Goal: Task Accomplishment & Management: Complete application form

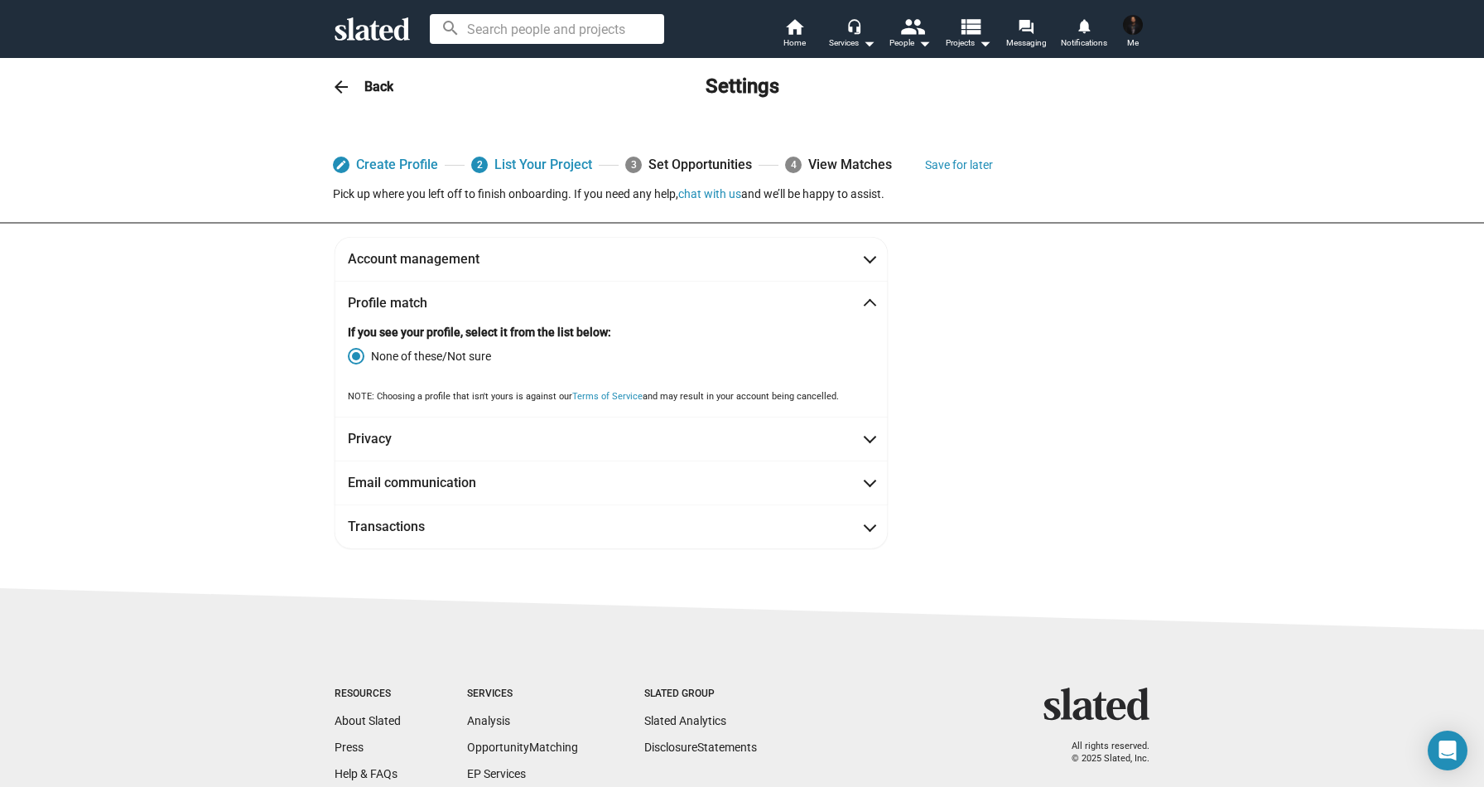
click at [570, 330] on strong "If you see your profile, select it from the list below:" at bounding box center [479, 332] width 263 height 13
click at [357, 350] on span at bounding box center [356, 356] width 17 height 17
click at [357, 350] on input "None of these/Not sure" at bounding box center [356, 356] width 17 height 17
click at [869, 297] on span at bounding box center [870, 305] width 9 height 17
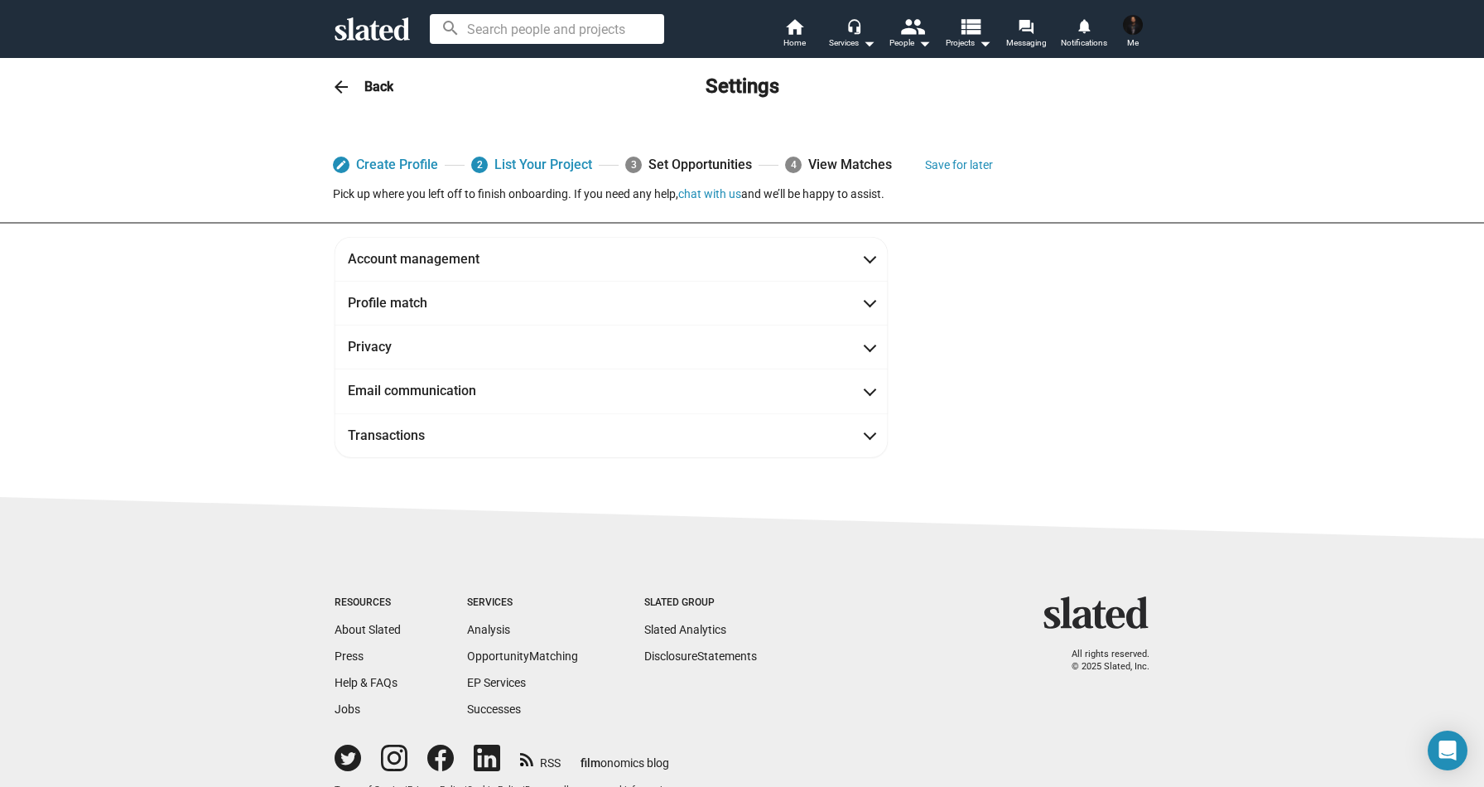
click at [350, 88] on mat-icon "arrow_back" at bounding box center [341, 87] width 20 height 20
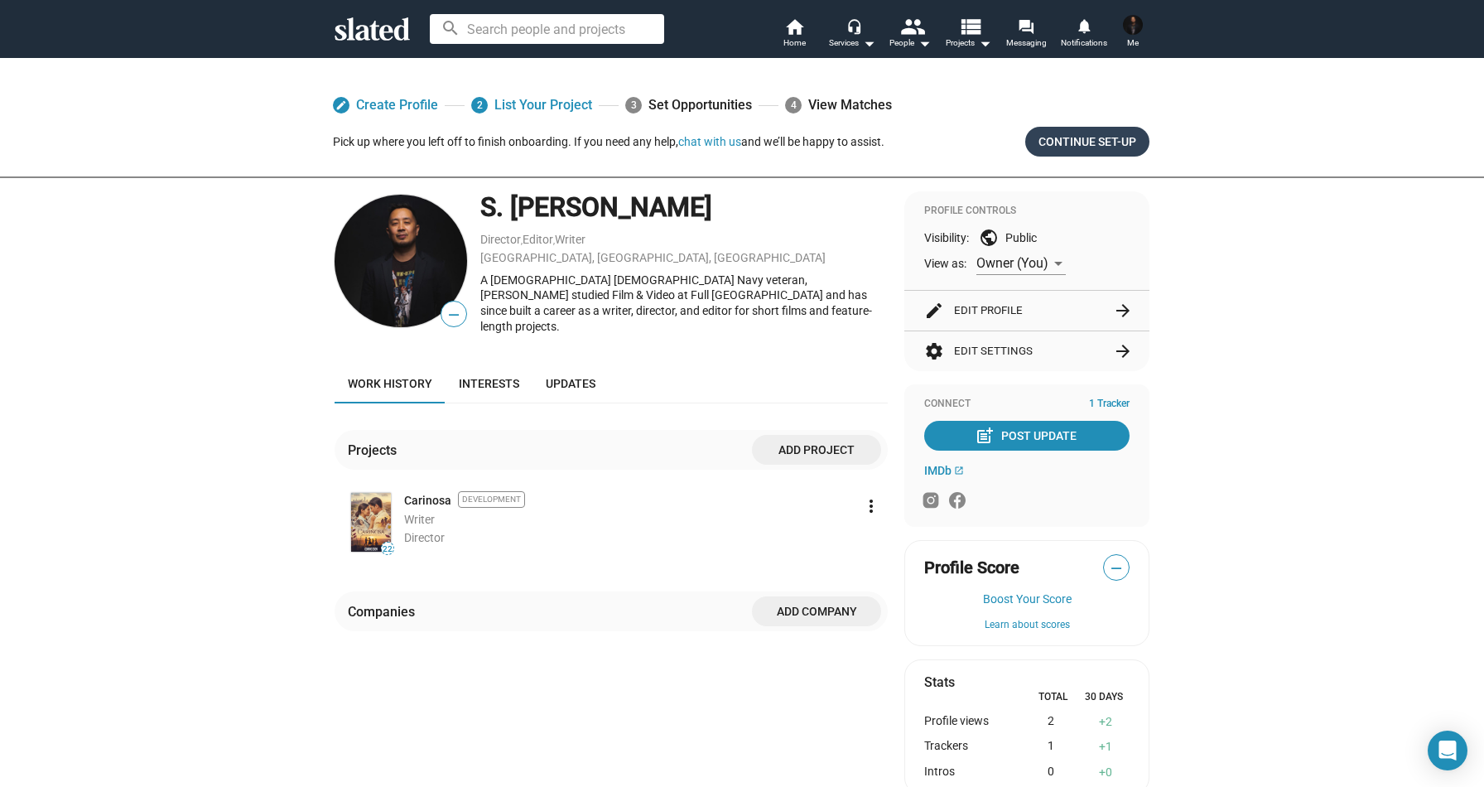
click at [1108, 134] on span "Continue Set-up" at bounding box center [1088, 142] width 98 height 30
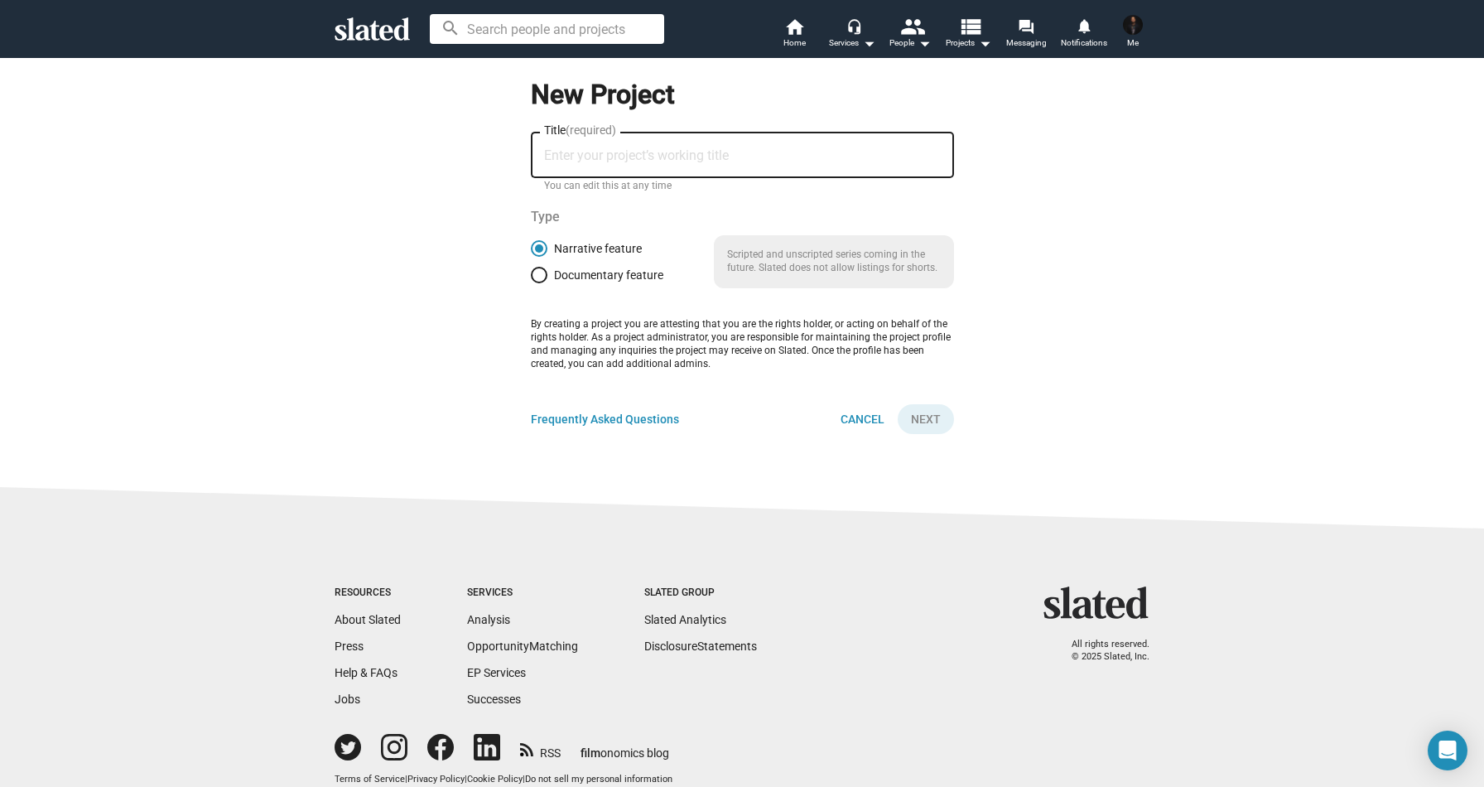
click at [379, 30] on icon at bounding box center [372, 28] width 75 height 23
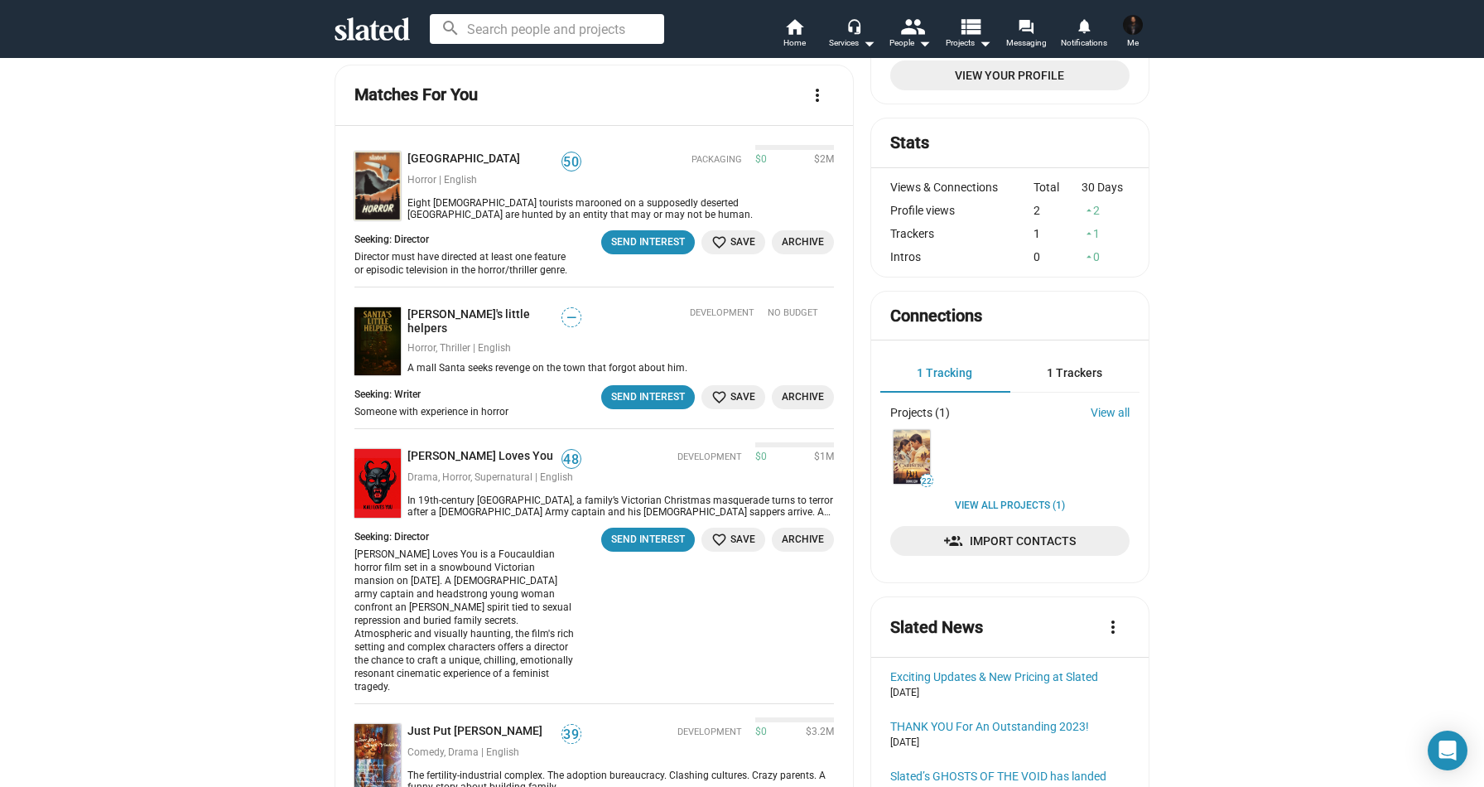
scroll to position [376, 0]
